Goal: Navigation & Orientation: Find specific page/section

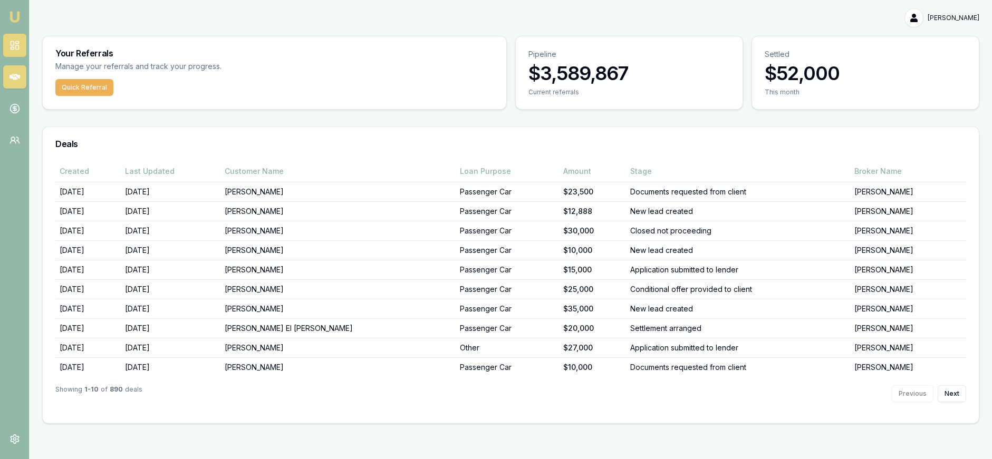
click at [16, 43] on rect at bounding box center [16, 43] width 3 height 2
